Goal: Navigation & Orientation: Find specific page/section

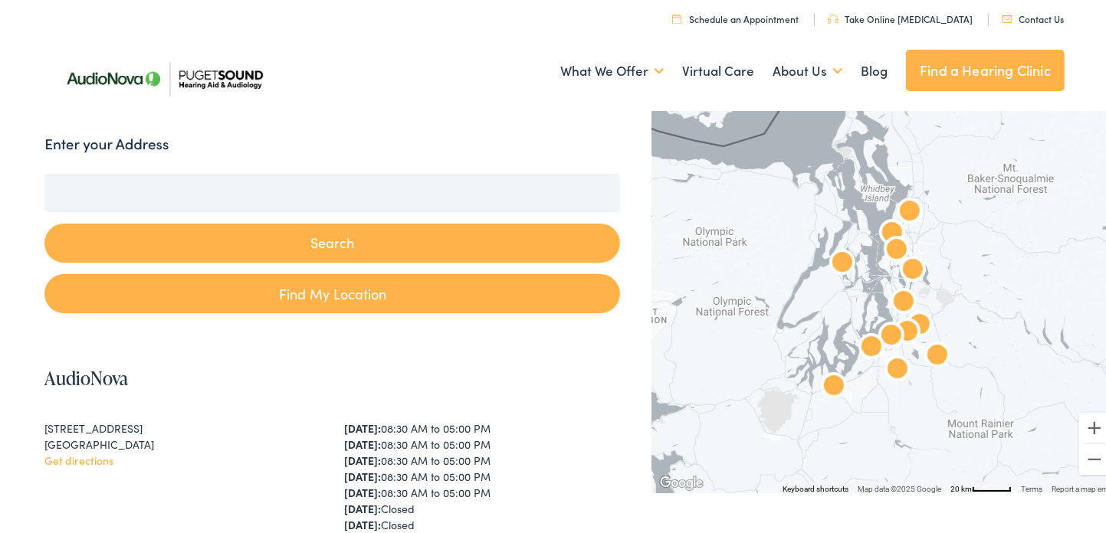
scroll to position [230, 0]
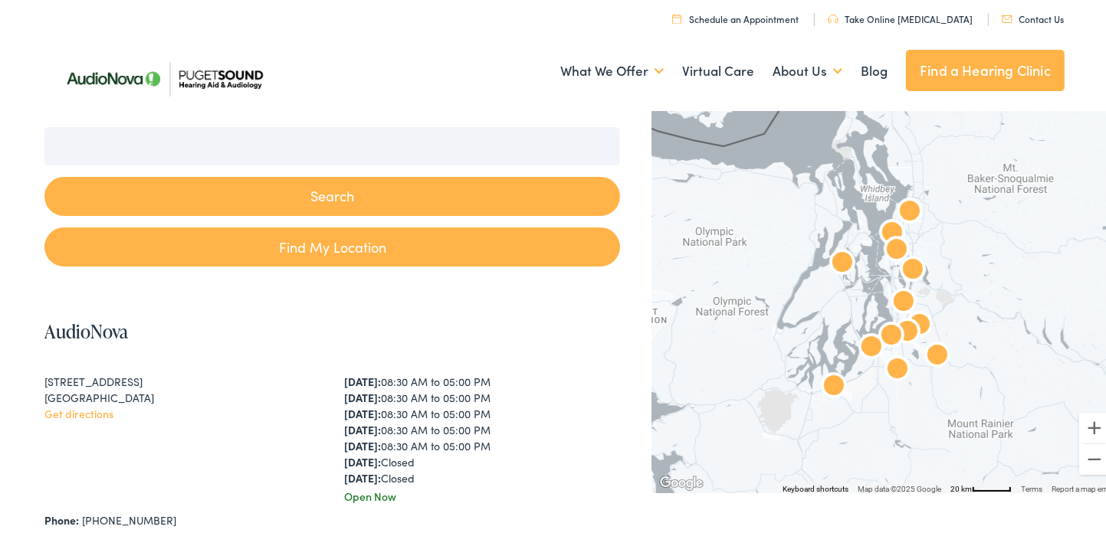
click at [342, 192] on button "Search" at bounding box center [331, 193] width 575 height 39
click at [337, 246] on link "Find My Location" at bounding box center [331, 243] width 575 height 39
type input "Bainbridge Island, Washington"
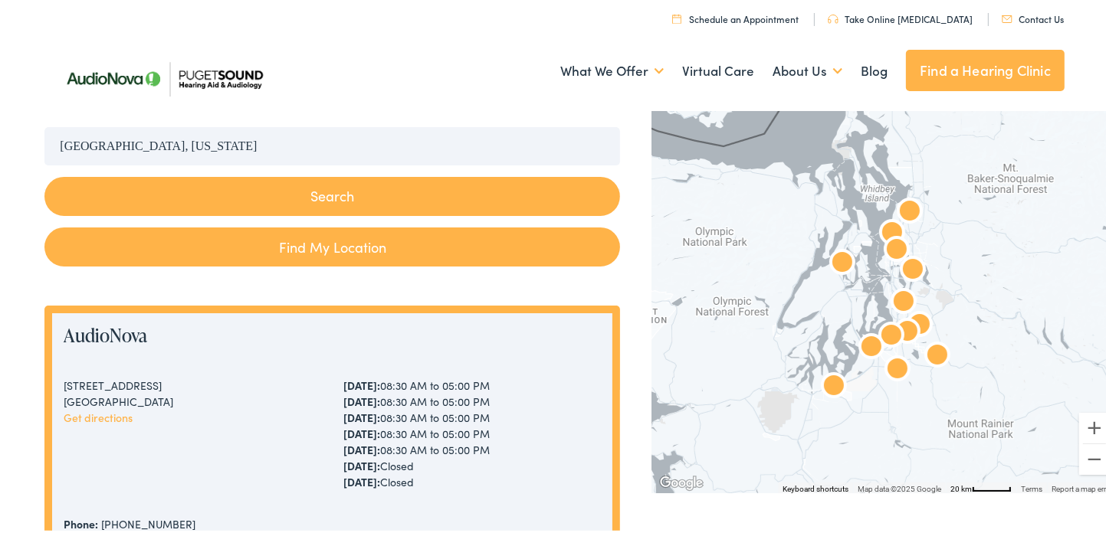
click at [331, 193] on button "Search" at bounding box center [331, 193] width 575 height 39
click at [970, 66] on link "Find a Hearing Clinic" at bounding box center [985, 67] width 159 height 41
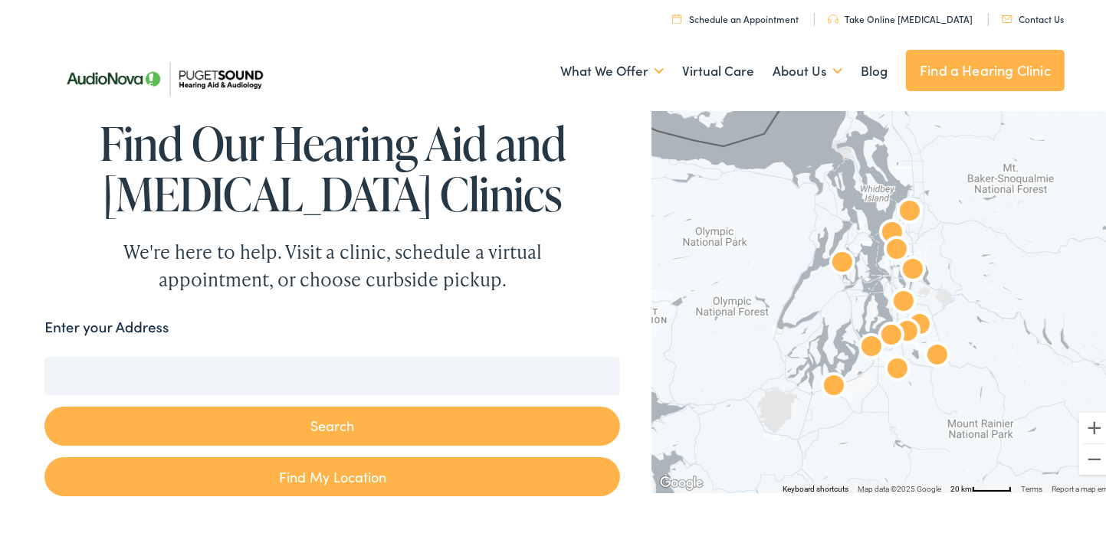
click at [139, 369] on input "Enter your Address" at bounding box center [331, 373] width 575 height 38
click at [311, 428] on button "Search" at bounding box center [331, 423] width 575 height 39
click at [332, 423] on button "Search" at bounding box center [331, 423] width 575 height 39
drag, startPoint x: 114, startPoint y: 370, endPoint x: 57, endPoint y: 365, distance: 56.9
click at [57, 365] on input "[GEOGRAPHIC_DATA], [GEOGRAPHIC_DATA], [GEOGRAPHIC_DATA]" at bounding box center [331, 373] width 575 height 38
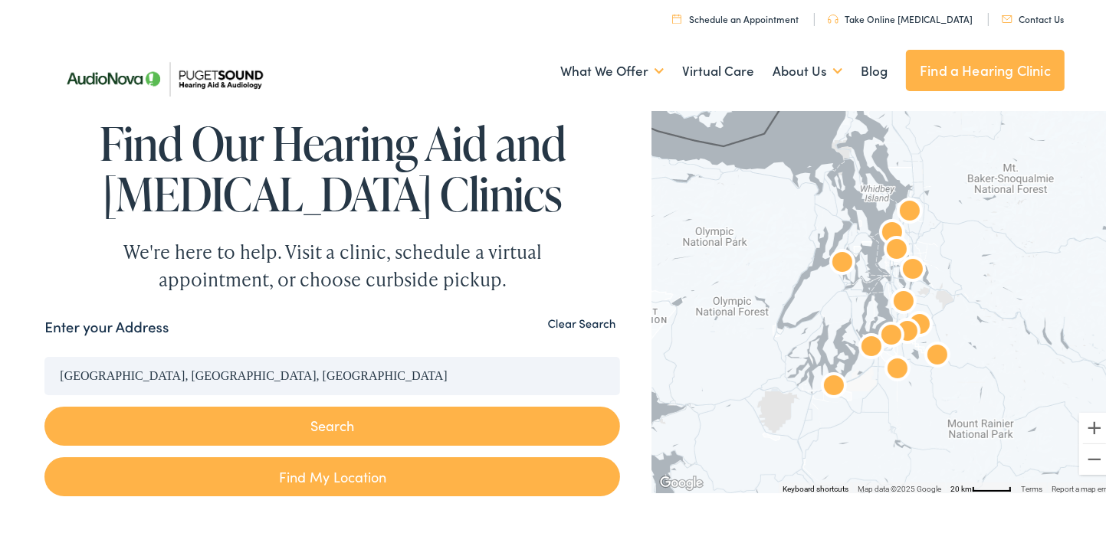
click at [47, 365] on input "[GEOGRAPHIC_DATA], [GEOGRAPHIC_DATA], [GEOGRAPHIC_DATA]" at bounding box center [331, 373] width 575 height 38
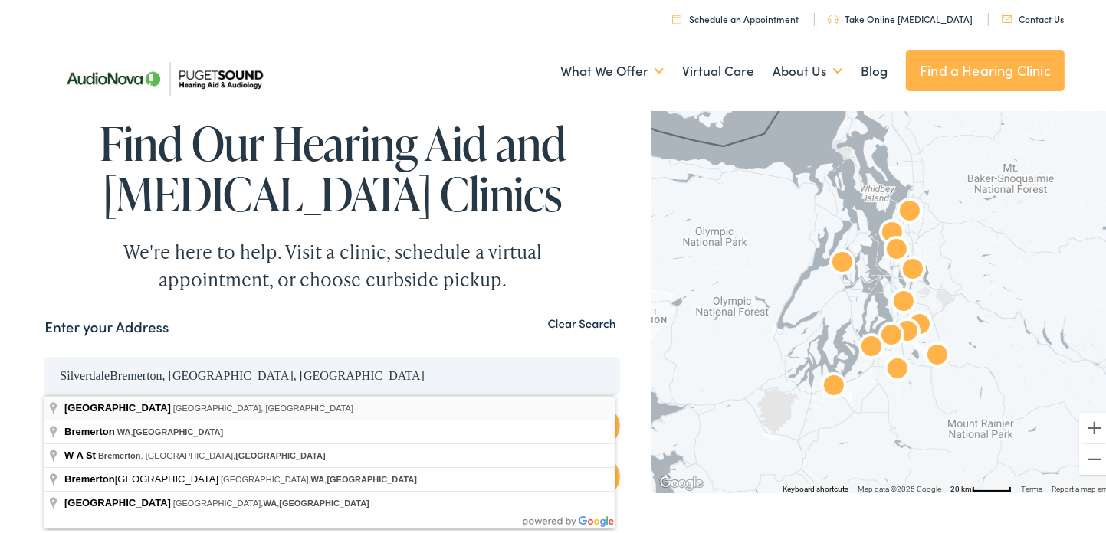
type input "[GEOGRAPHIC_DATA], [GEOGRAPHIC_DATA], [GEOGRAPHIC_DATA]"
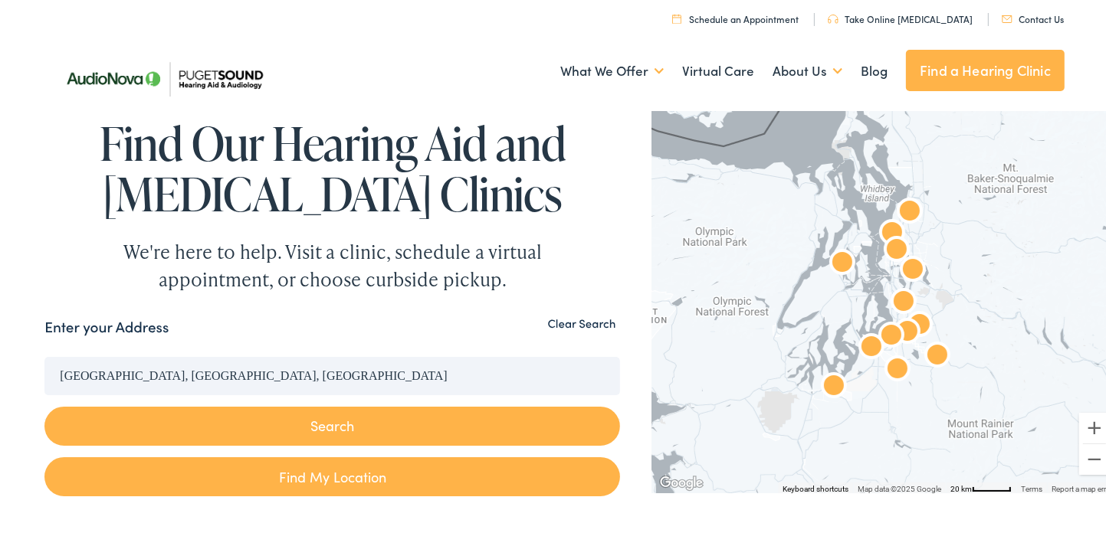
click at [337, 427] on button "Search" at bounding box center [331, 423] width 575 height 39
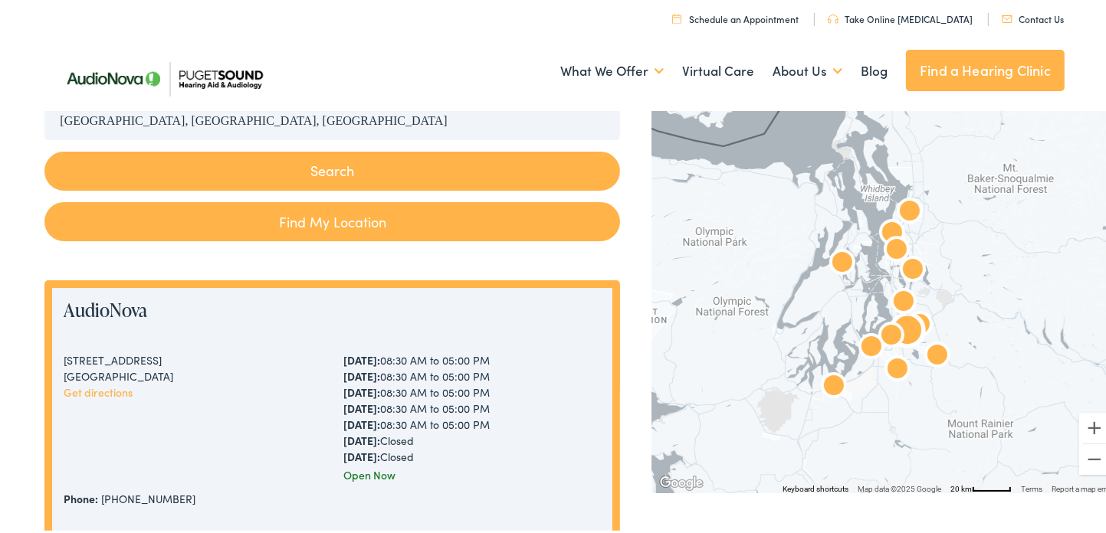
scroll to position [230, 0]
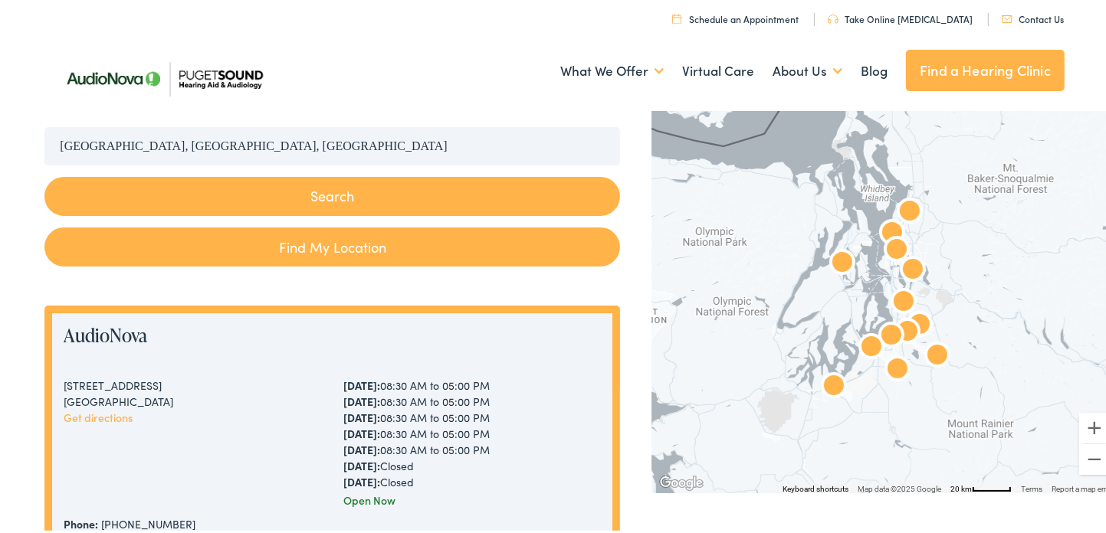
click at [322, 192] on button "Search" at bounding box center [331, 193] width 575 height 39
